Goal: Information Seeking & Learning: Learn about a topic

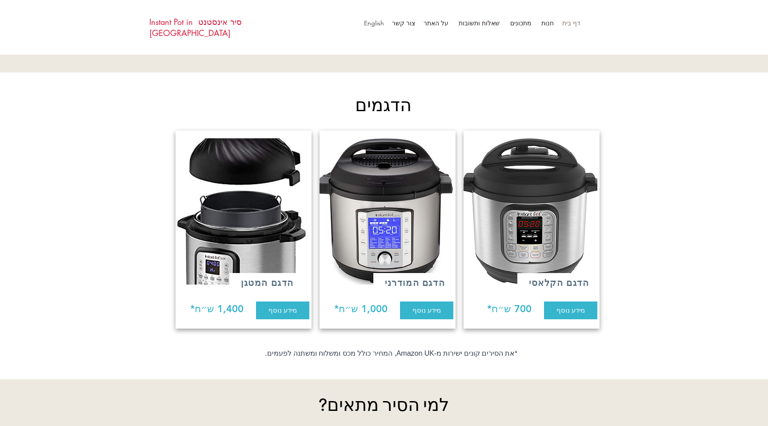
scroll to position [633, 0]
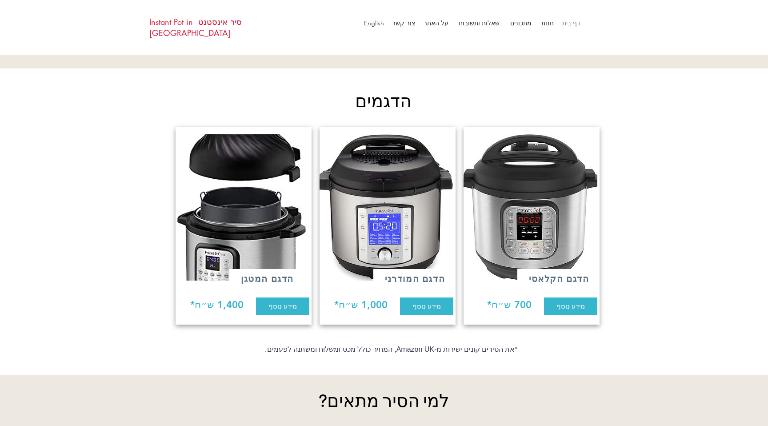
click at [238, 226] on img at bounding box center [241, 207] width 136 height 146
click at [278, 301] on span "מידע נוסף" at bounding box center [282, 305] width 28 height 9
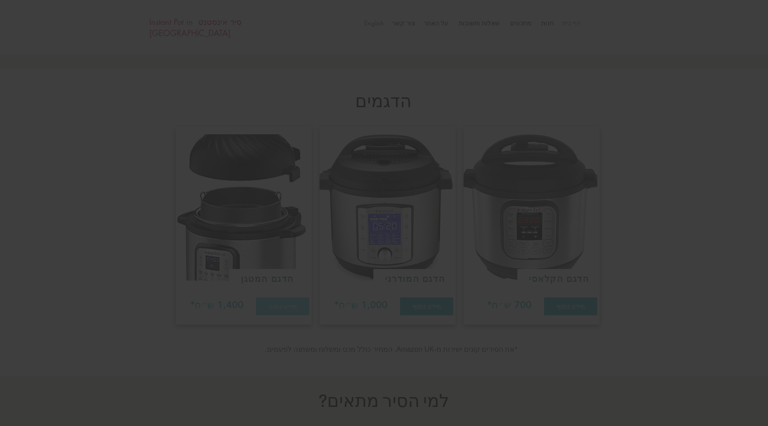
scroll to position [0, 0]
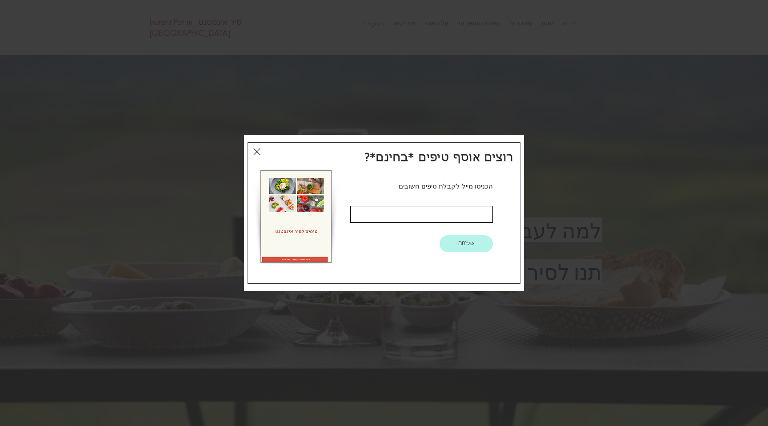
click at [254, 151] on icon "חזרה לאתר" at bounding box center [256, 151] width 7 height 11
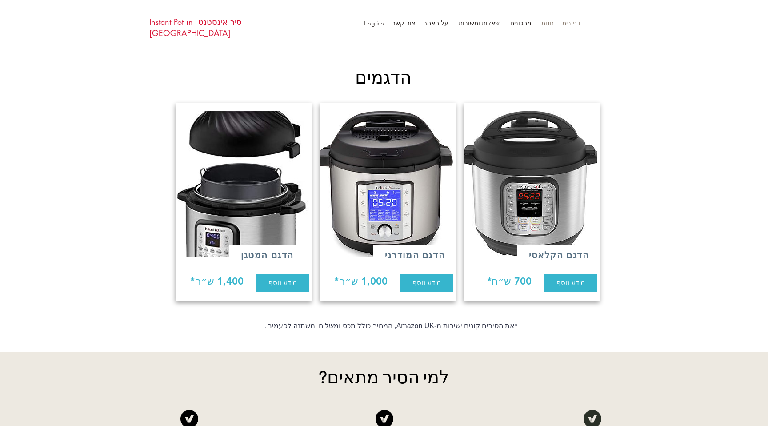
scroll to position [664, 0]
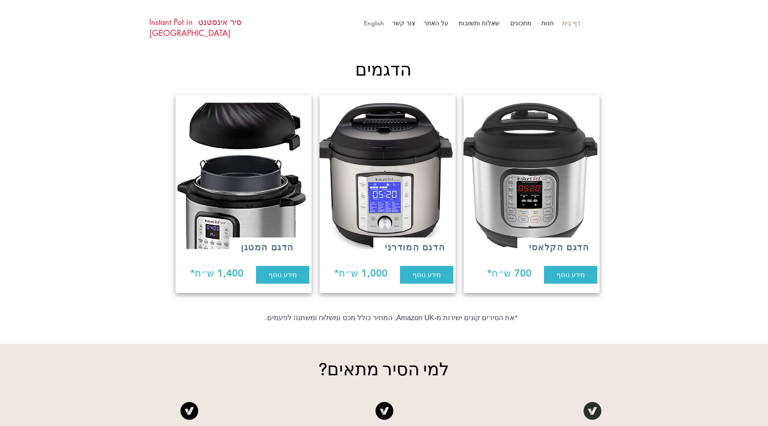
click at [402, 157] on img at bounding box center [385, 176] width 136 height 146
click at [433, 270] on span "מידע נוסף" at bounding box center [426, 274] width 28 height 9
